Goal: Go to known website: Access a specific website the user already knows

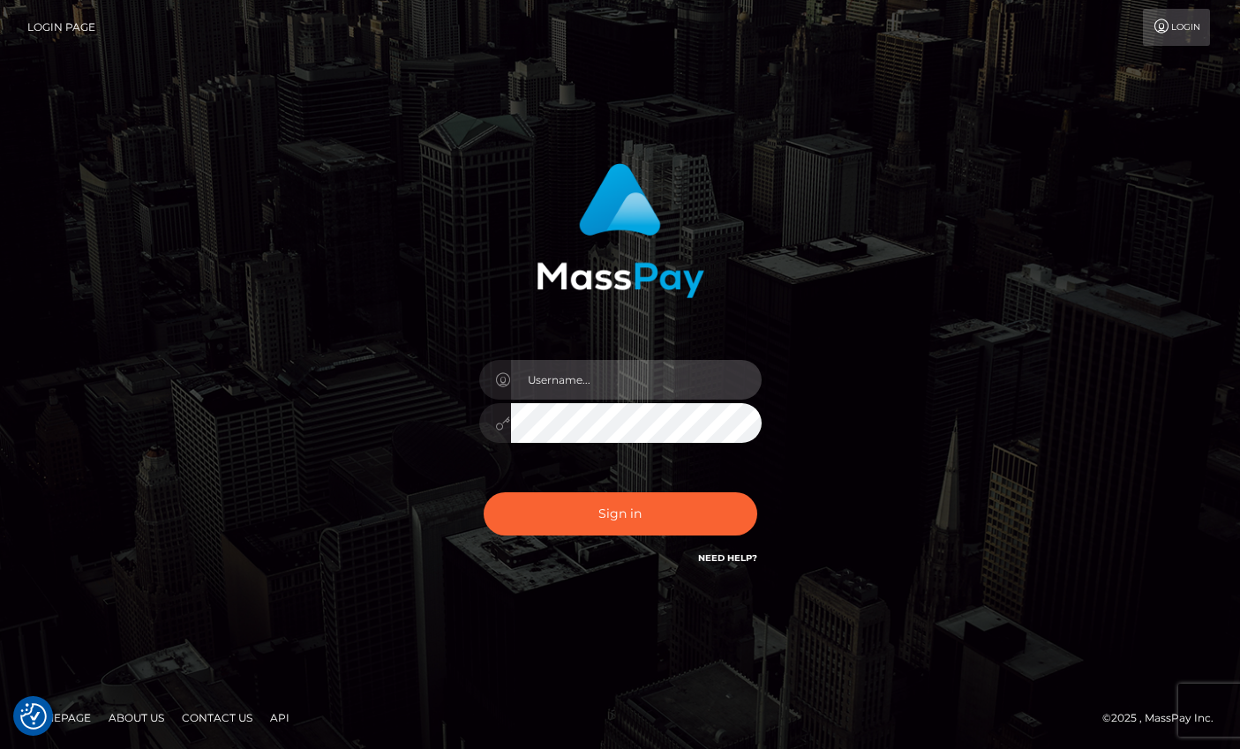
type input "[PERSON_NAME]"
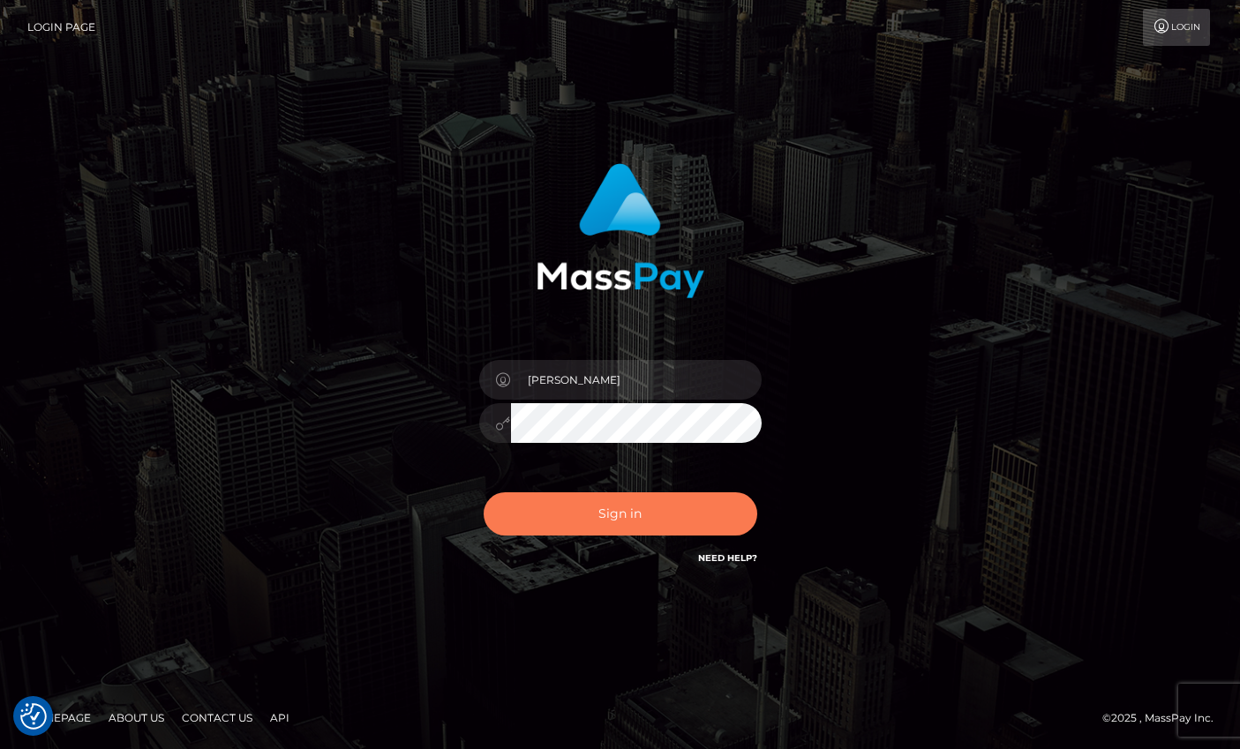
click at [590, 528] on button "Sign in" at bounding box center [621, 513] width 274 height 43
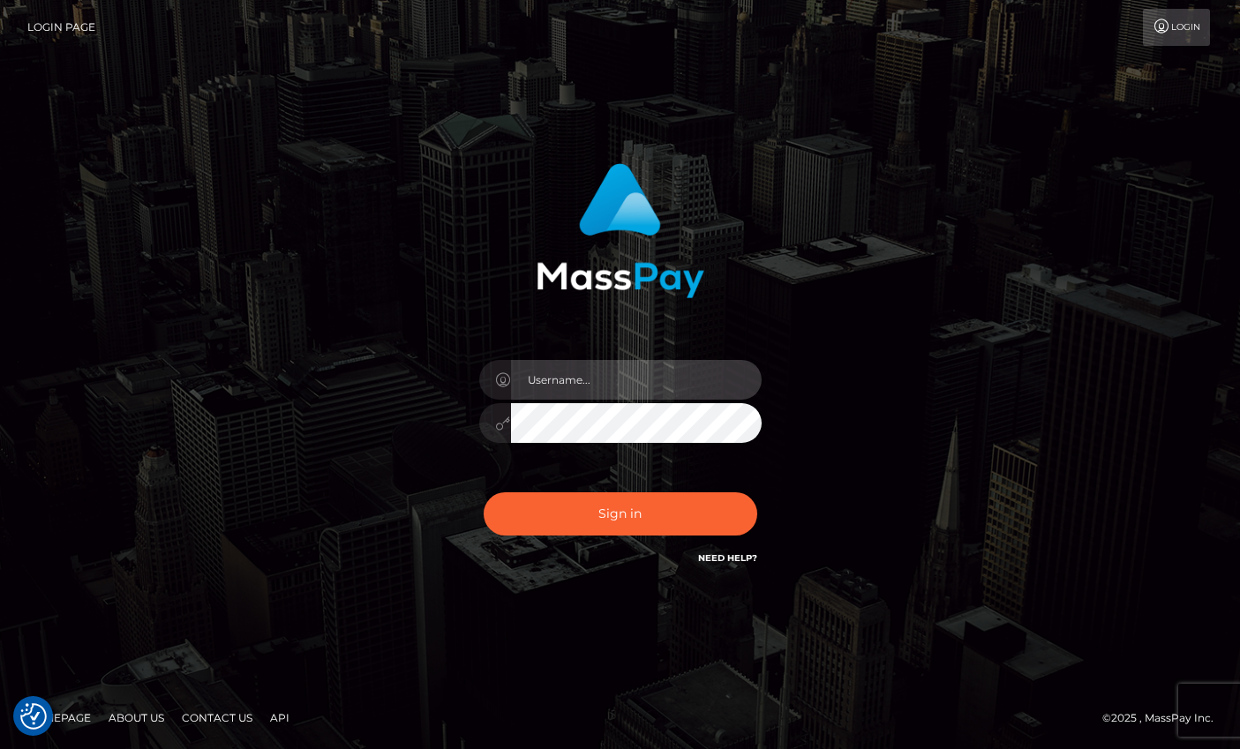
type input "[PERSON_NAME]"
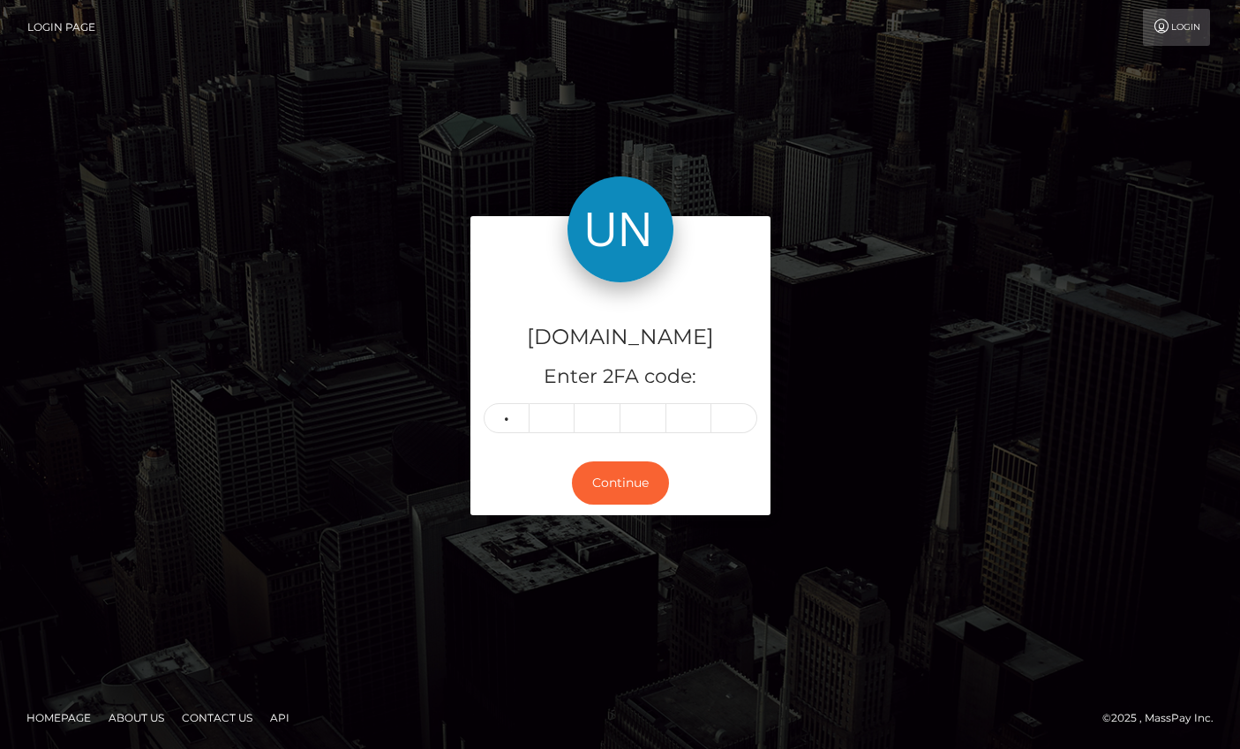
type input "0"
type input "2"
type input "9"
type input "8"
type input "1"
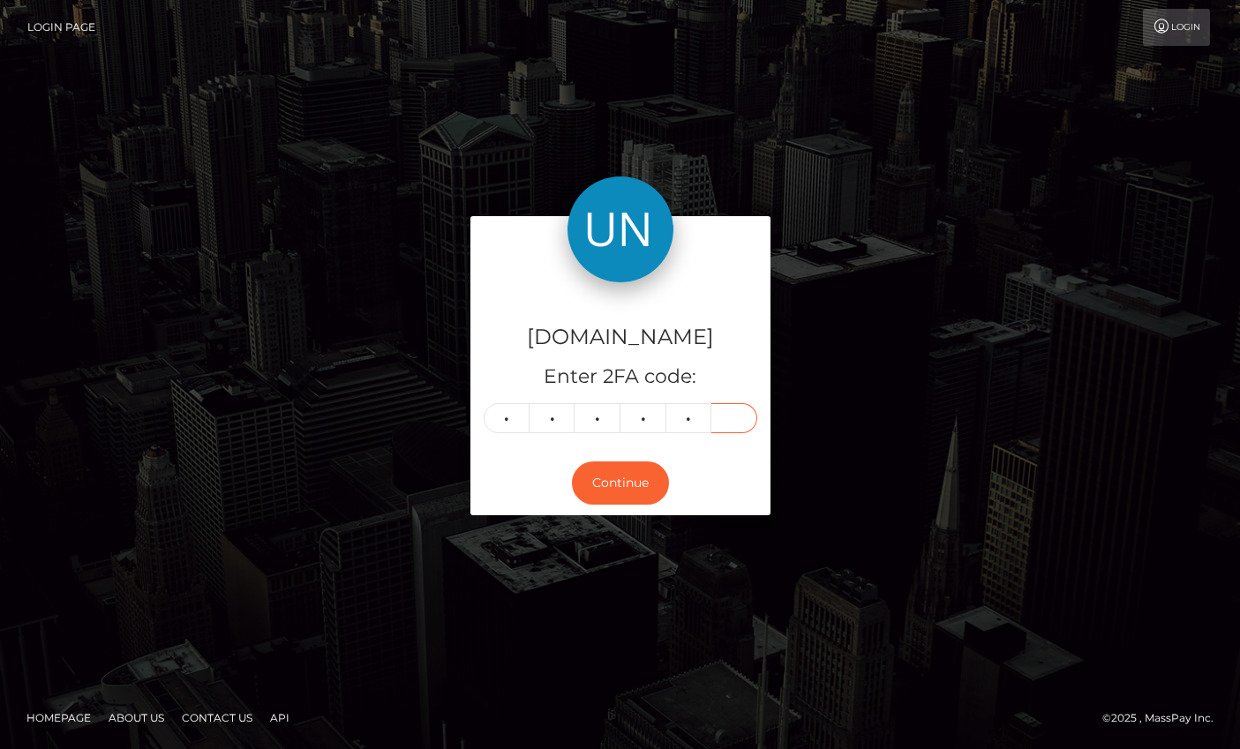
type input "4"
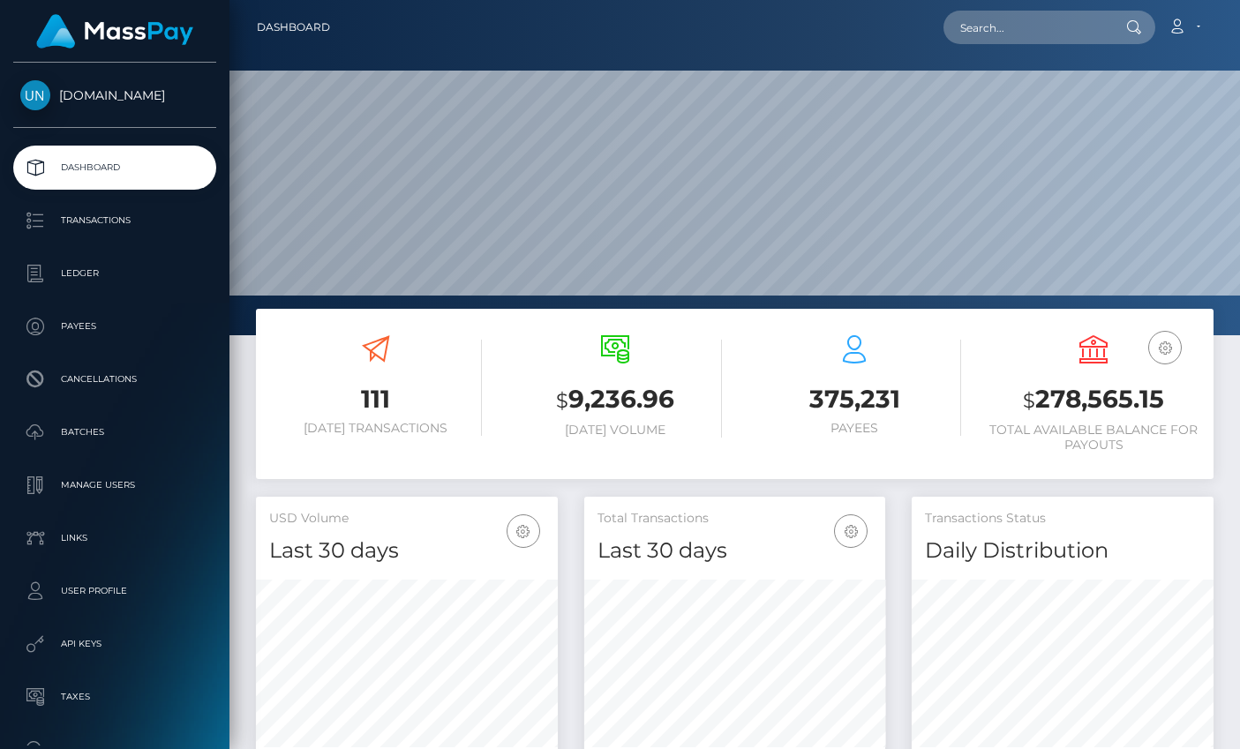
scroll to position [312, 301]
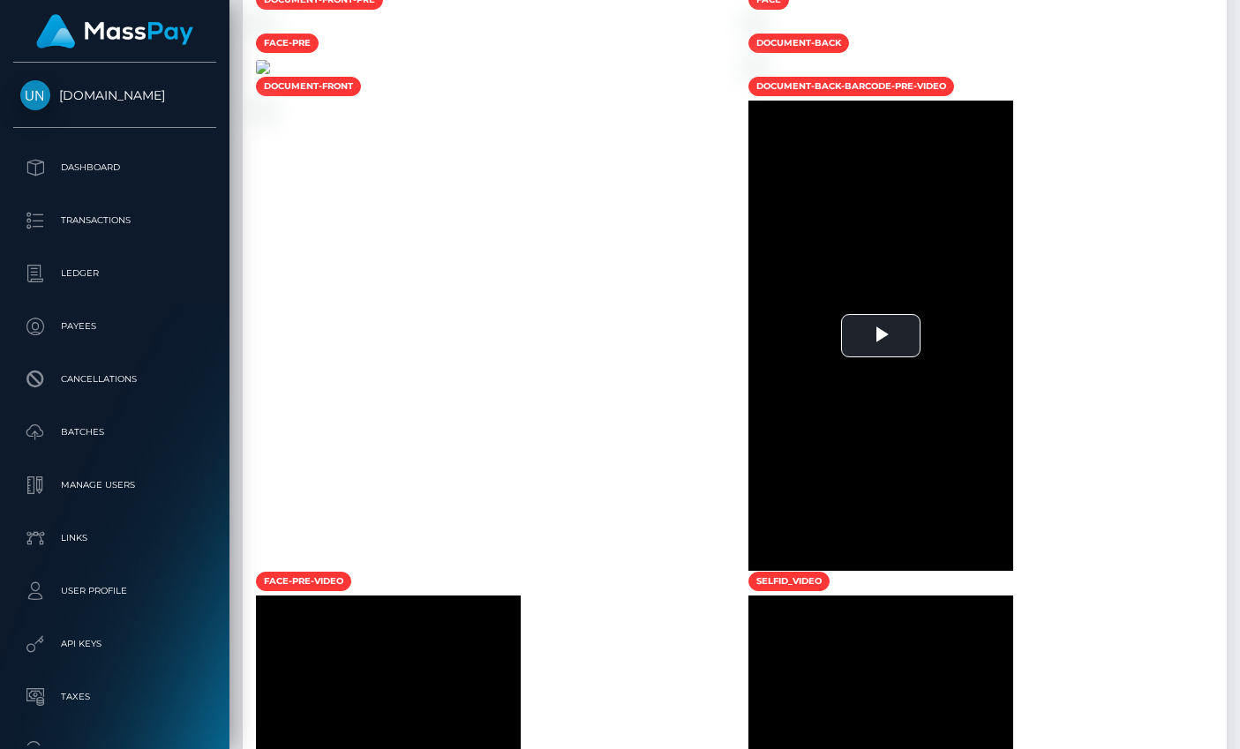
scroll to position [861, 0]
